Goal: Complete application form

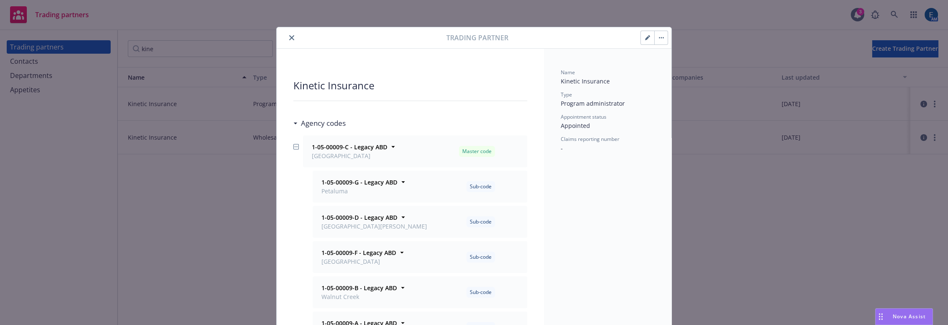
click at [289, 35] on icon "close" at bounding box center [291, 37] width 5 height 5
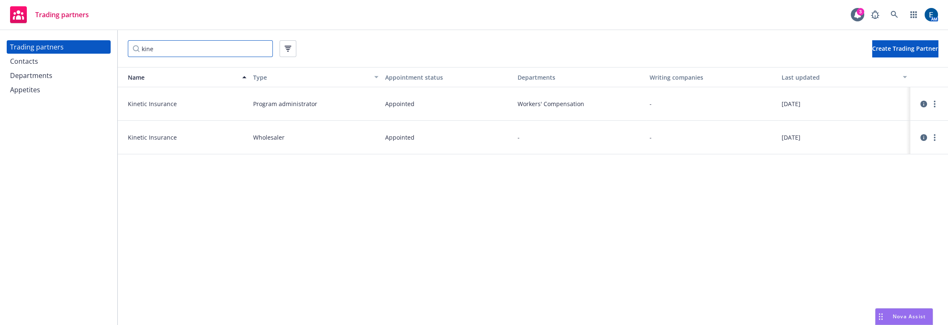
click at [261, 44] on input "kine" at bounding box center [200, 48] width 145 height 17
type input "kine"
click at [920, 101] on icon "circleInformation" at bounding box center [923, 104] width 7 height 7
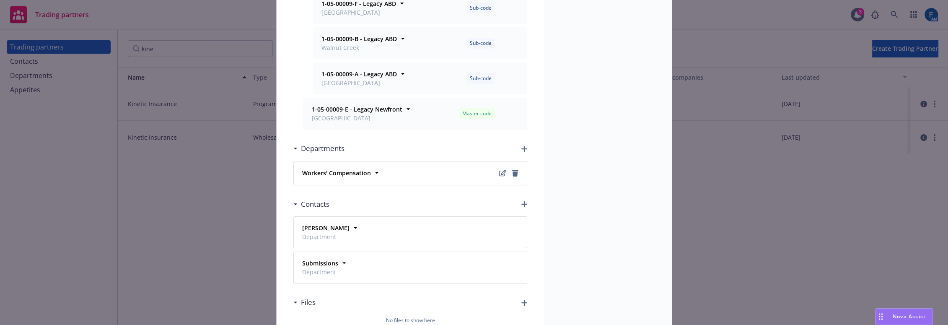
scroll to position [267, 0]
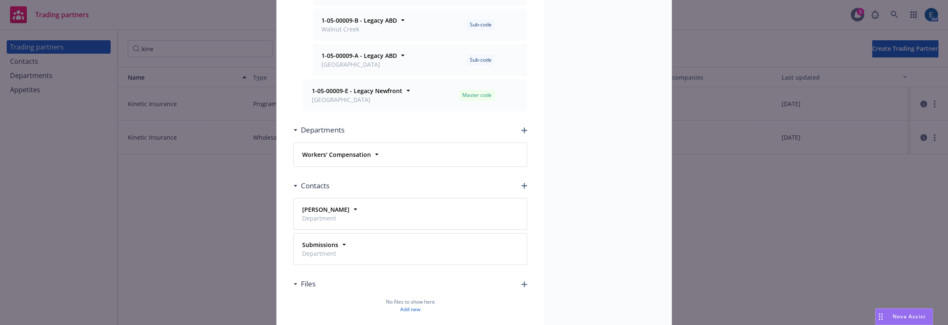
click at [523, 183] on icon "button" at bounding box center [524, 186] width 6 height 6
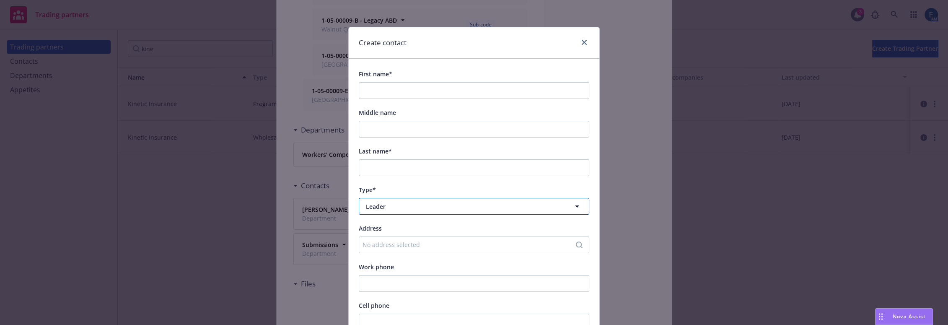
click at [366, 202] on span "Leader" at bounding box center [459, 206] width 186 height 9
click at [370, 244] on strong "Department" at bounding box center [385, 248] width 35 height 8
click at [380, 240] on span "Nothing selected" at bounding box center [390, 244] width 48 height 9
drag, startPoint x: 381, startPoint y: 234, endPoint x: 406, endPoint y: 230, distance: 25.4
click at [382, 261] on strong "Workers' Compensation" at bounding box center [402, 265] width 69 height 8
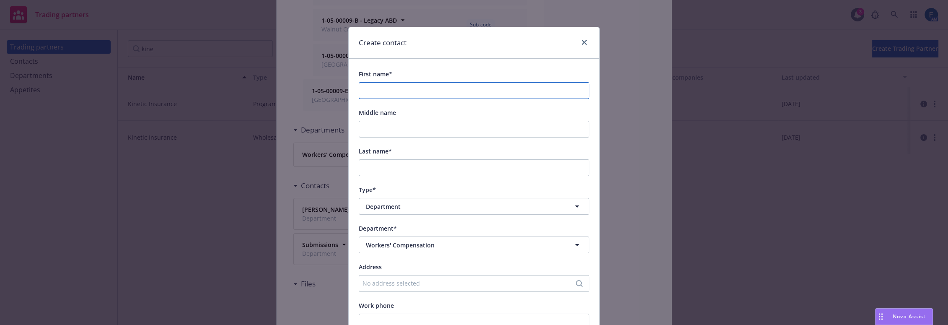
click at [380, 82] on input "First name*" at bounding box center [474, 90] width 230 height 17
paste input "[PERSON_NAME]"
type input "[PERSON_NAME]"
click at [368, 159] on input "Last name*" at bounding box center [474, 167] width 230 height 17
paste input "[PERSON_NAME]"
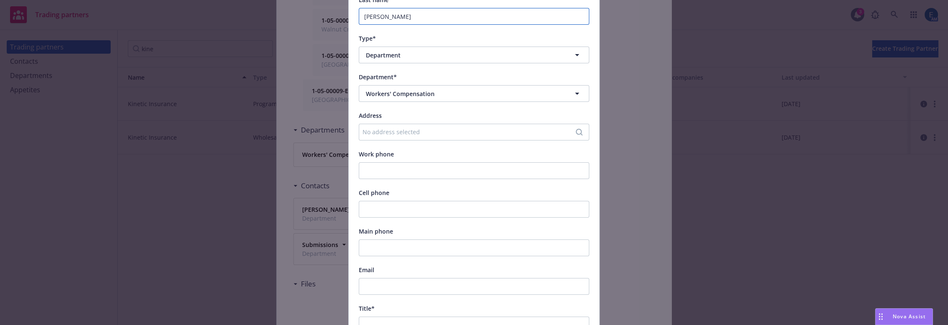
scroll to position [152, 0]
type input "[PERSON_NAME]"
click at [376, 200] on input "Cell phone" at bounding box center [474, 208] width 230 height 17
click at [367, 238] on input "Main phone" at bounding box center [474, 246] width 230 height 17
paste input "415.378.8632"
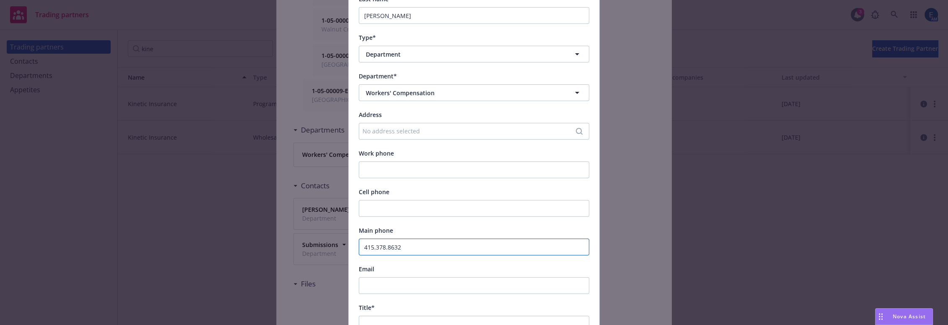
click at [370, 238] on input "415.378.8632" at bounding box center [474, 246] width 230 height 17
click at [382, 238] on input "415-378.8632" at bounding box center [474, 246] width 230 height 17
type input "[PHONE_NUMBER]"
click at [403, 225] on div "Main phone" at bounding box center [474, 230] width 230 height 10
click at [365, 277] on input "Email" at bounding box center [474, 285] width 230 height 17
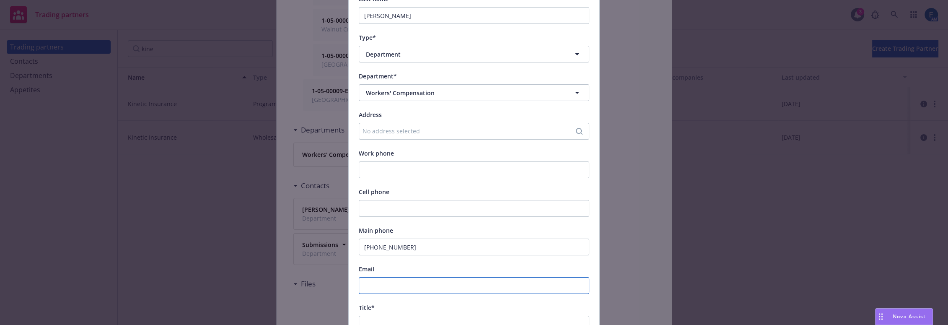
paste input "[PERSON_NAME][EMAIL_ADDRESS][PERSON_NAME][DOMAIN_NAME]"
type input "[PERSON_NAME][EMAIL_ADDRESS][PERSON_NAME][DOMAIN_NAME]"
click at [376, 315] on input "Title*" at bounding box center [474, 323] width 230 height 17
type input "Underwriter"
click at [390, 302] on div "Title*" at bounding box center [474, 307] width 230 height 10
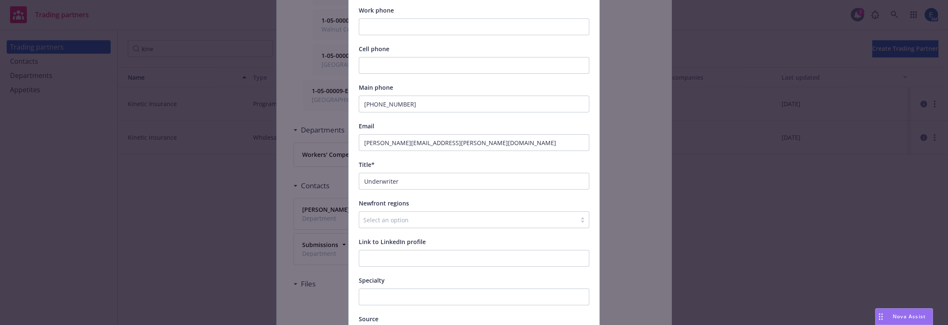
scroll to position [309, 0]
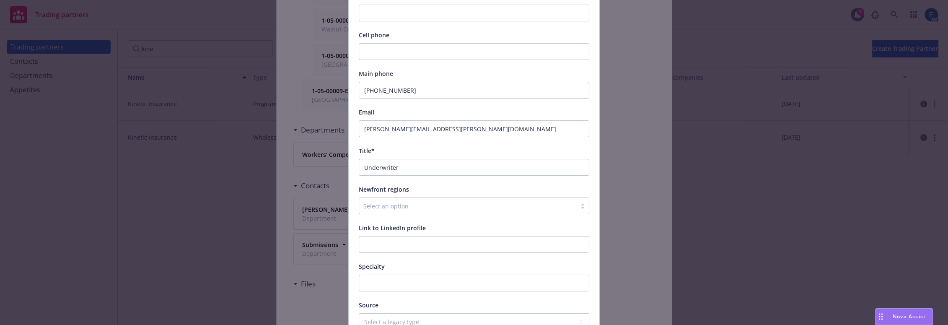
drag, startPoint x: 570, startPoint y: 279, endPoint x: 566, endPoint y: 272, distance: 8.1
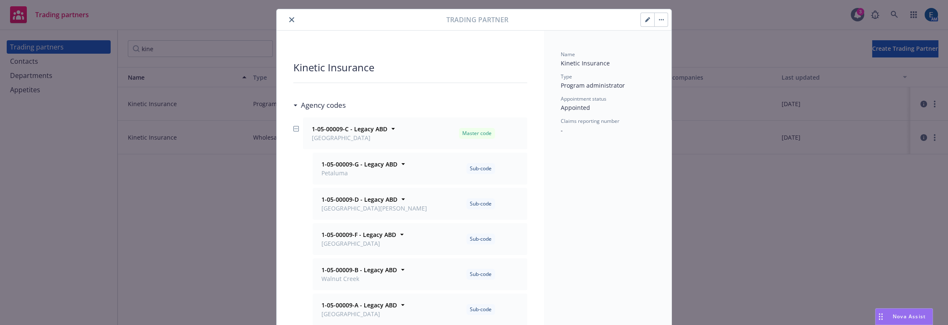
scroll to position [0, 0]
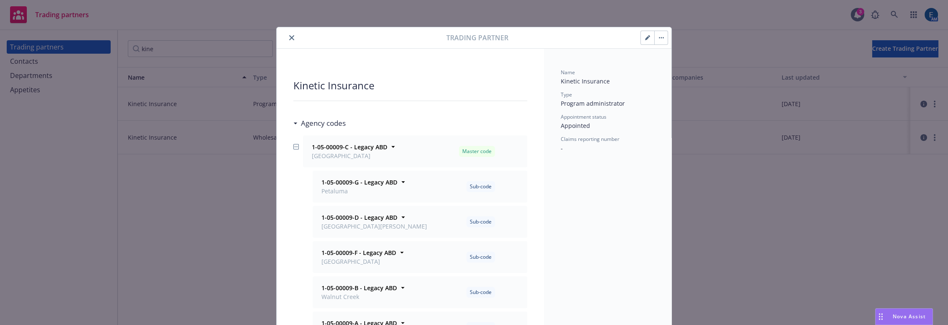
click at [289, 35] on icon "close" at bounding box center [291, 37] width 5 height 5
